Goal: Find specific page/section: Find specific page/section

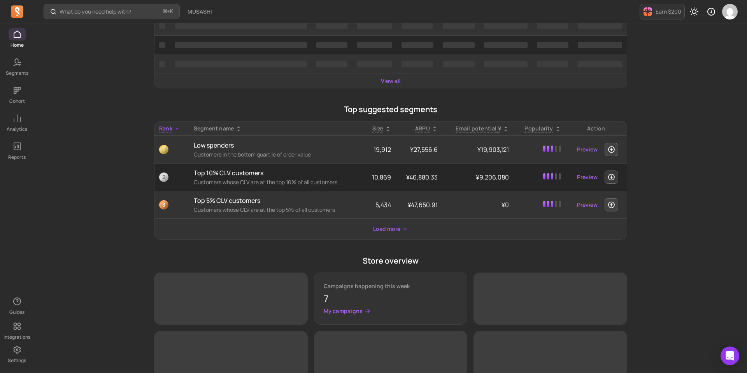
scroll to position [169, 0]
click at [374, 229] on button "Load more" at bounding box center [390, 228] width 41 height 14
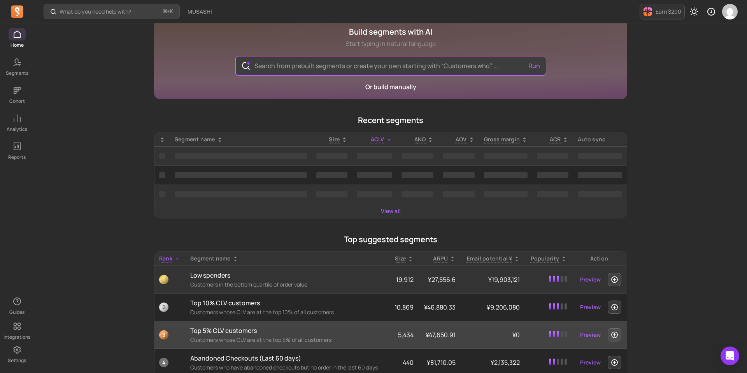
scroll to position [0, 0]
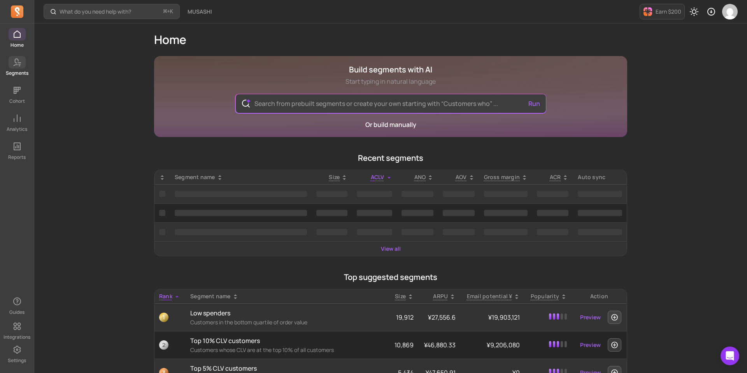
click at [18, 67] on span at bounding box center [17, 62] width 17 height 12
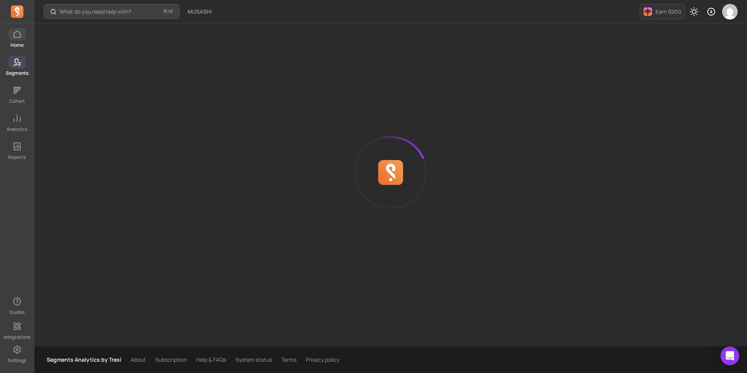
click at [6, 37] on link "Home" at bounding box center [17, 38] width 34 height 20
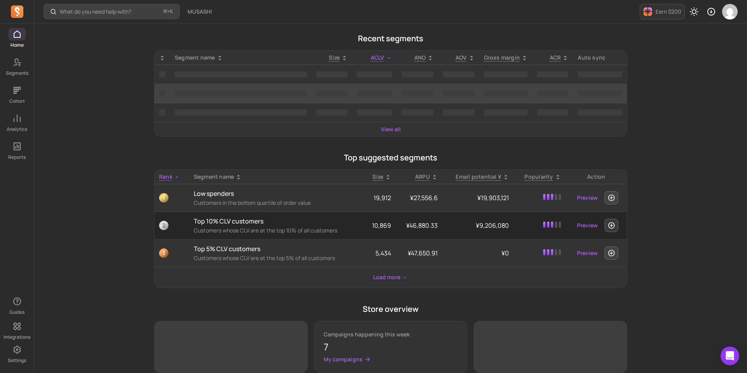
scroll to position [161, 0]
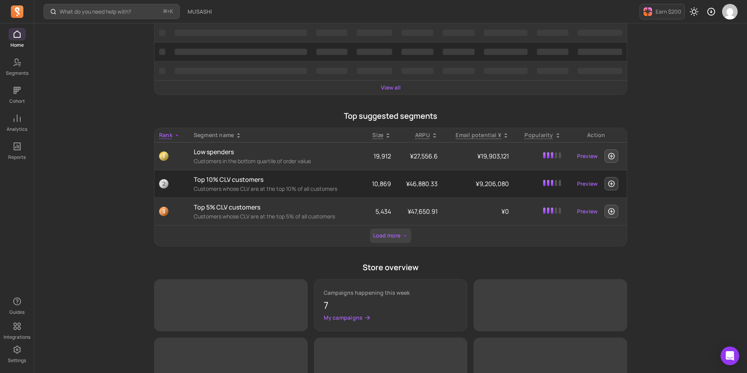
click at [388, 237] on button "Load more" at bounding box center [390, 235] width 41 height 14
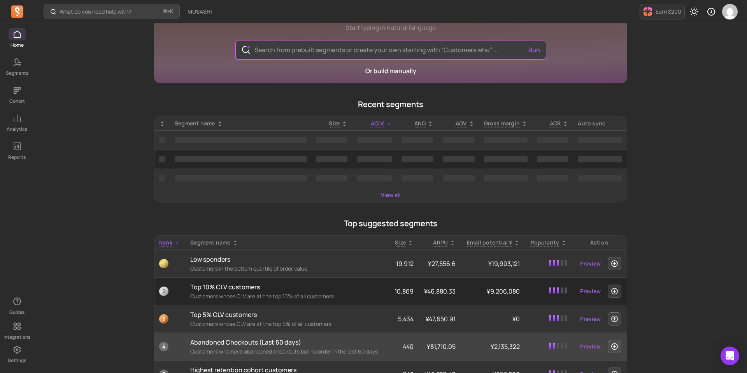
scroll to position [0, 0]
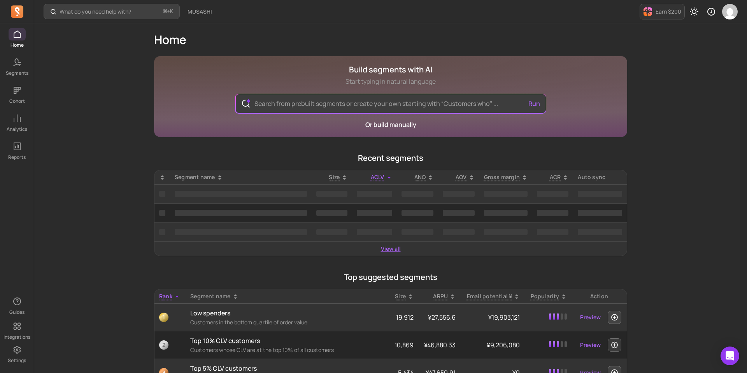
click at [390, 246] on link "View all" at bounding box center [391, 249] width 20 height 8
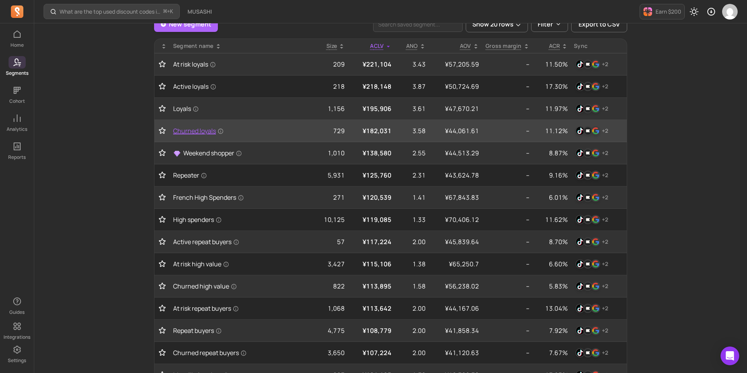
scroll to position [59, 0]
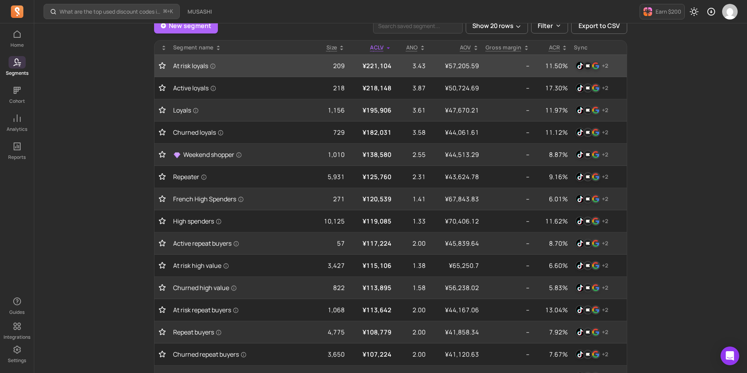
click at [369, 66] on p "¥221,104" at bounding box center [371, 65] width 40 height 9
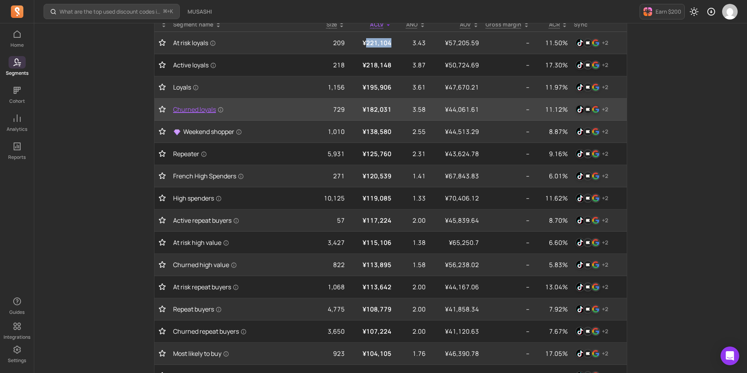
scroll to position [82, 0]
